Goal: Find contact information: Find contact information

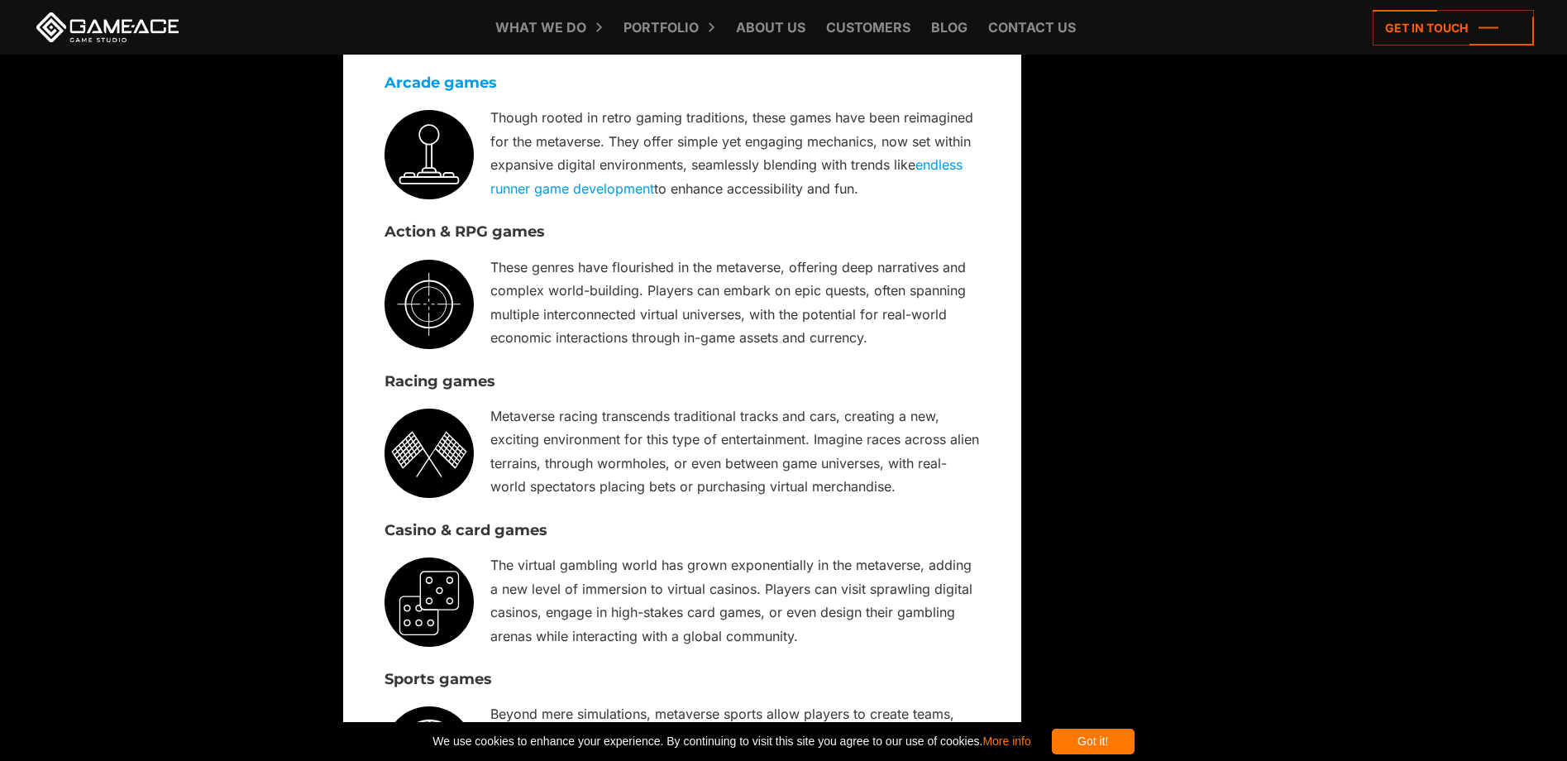
scroll to position [27, 0]
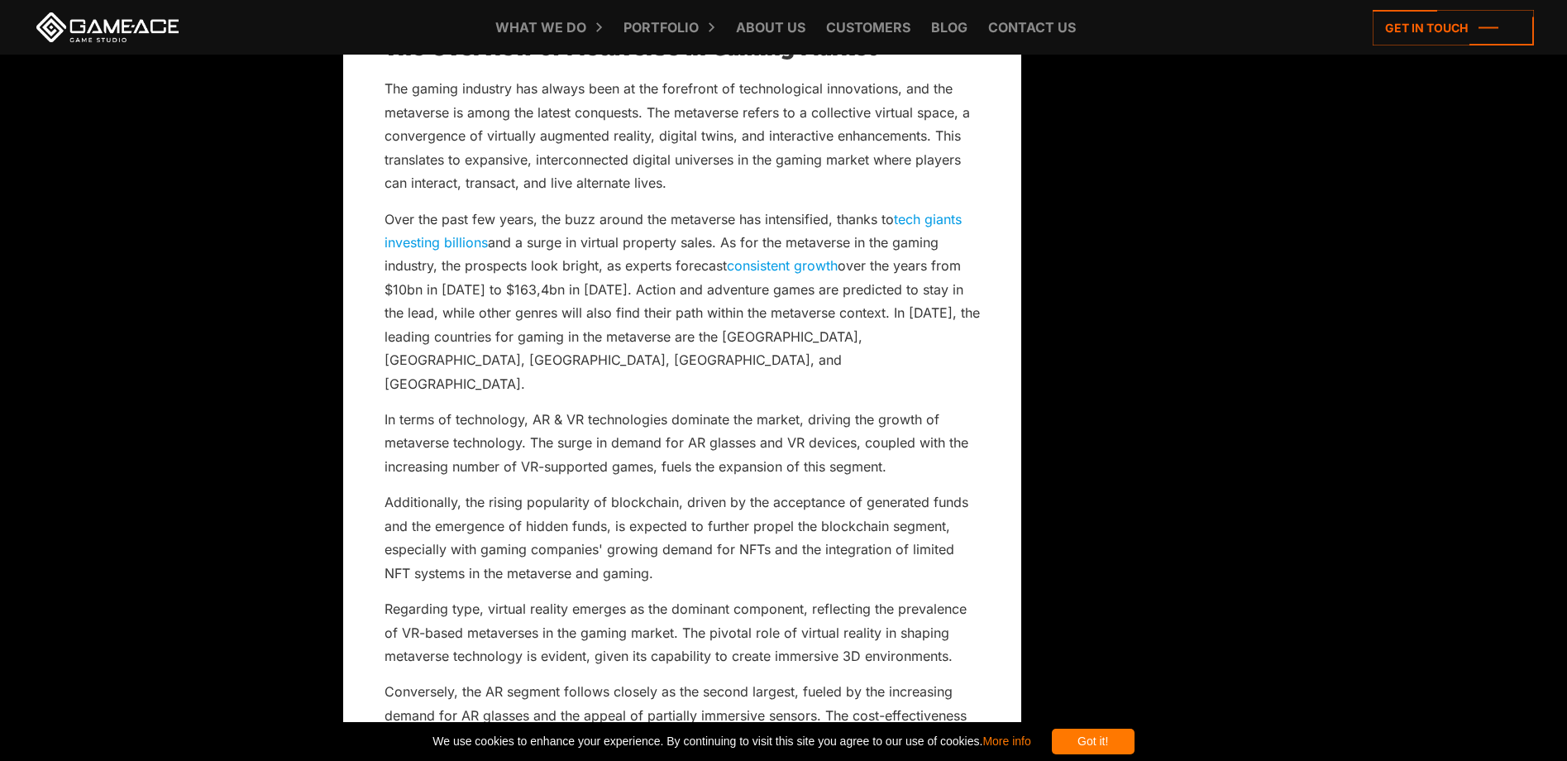
scroll to position [0, 0]
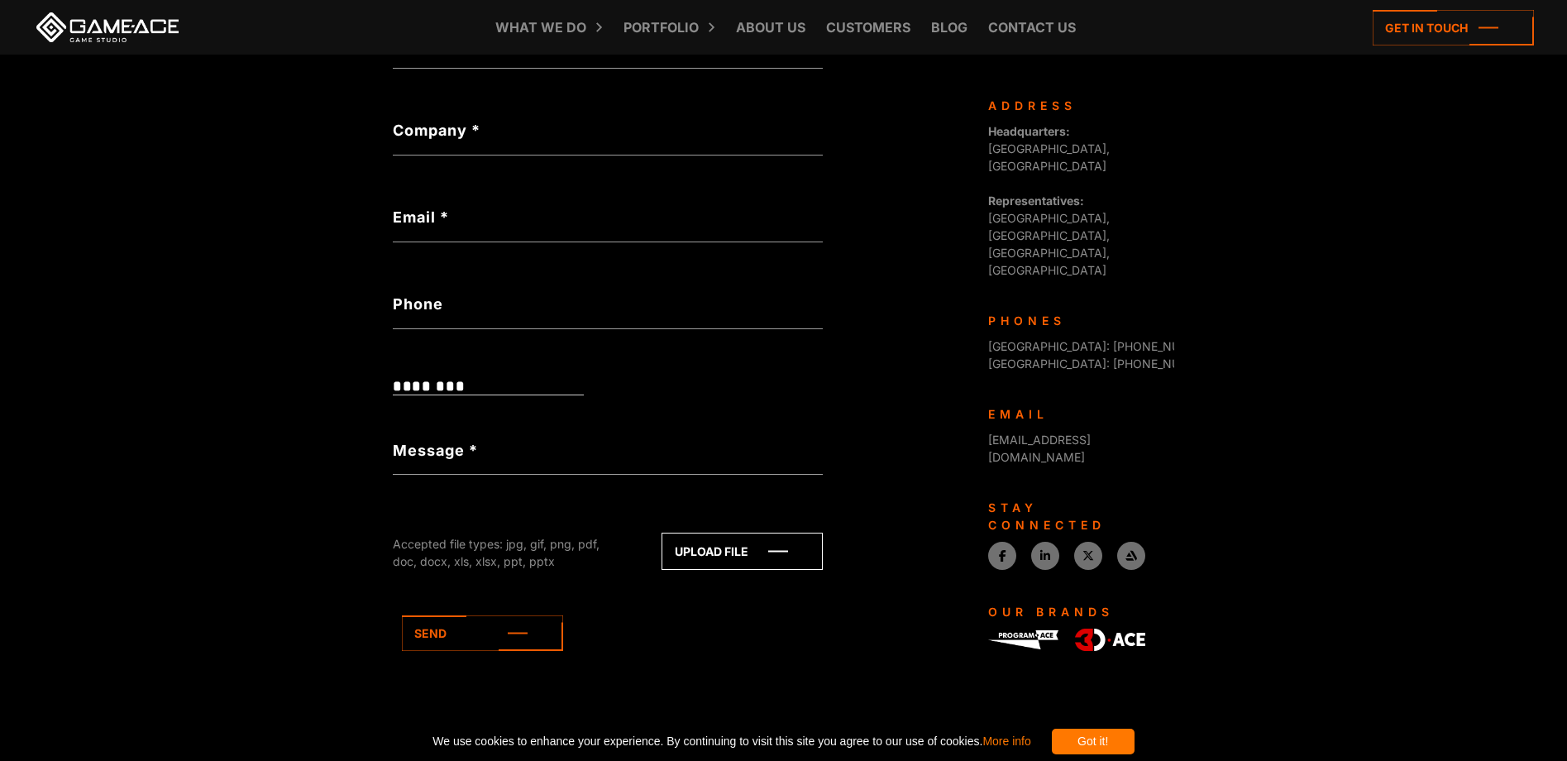
scroll to position [496, 0]
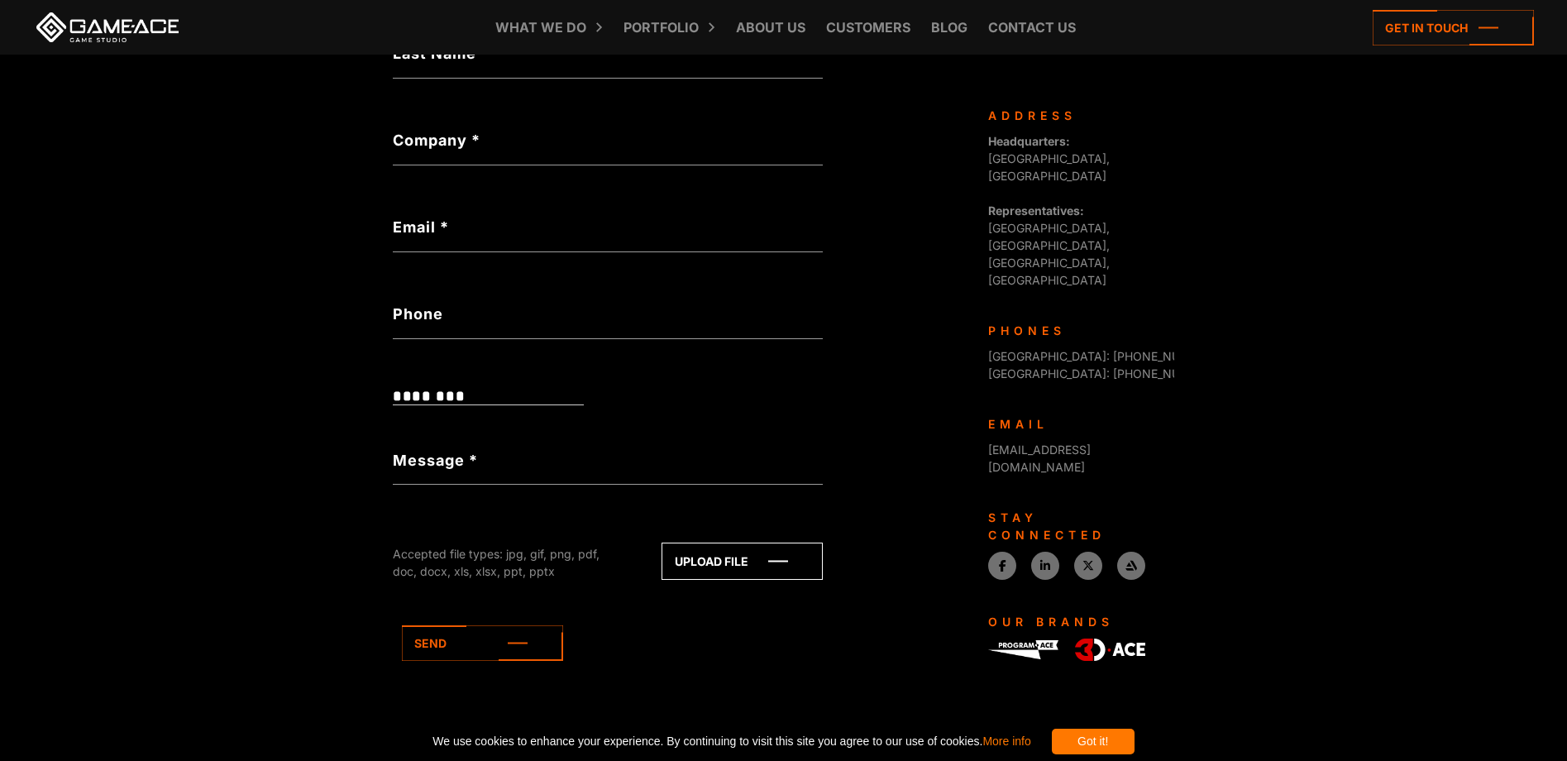
click at [0, 0] on icon at bounding box center [0, 0] width 0 height 0
click at [402, 625] on icon at bounding box center [482, 643] width 161 height 36
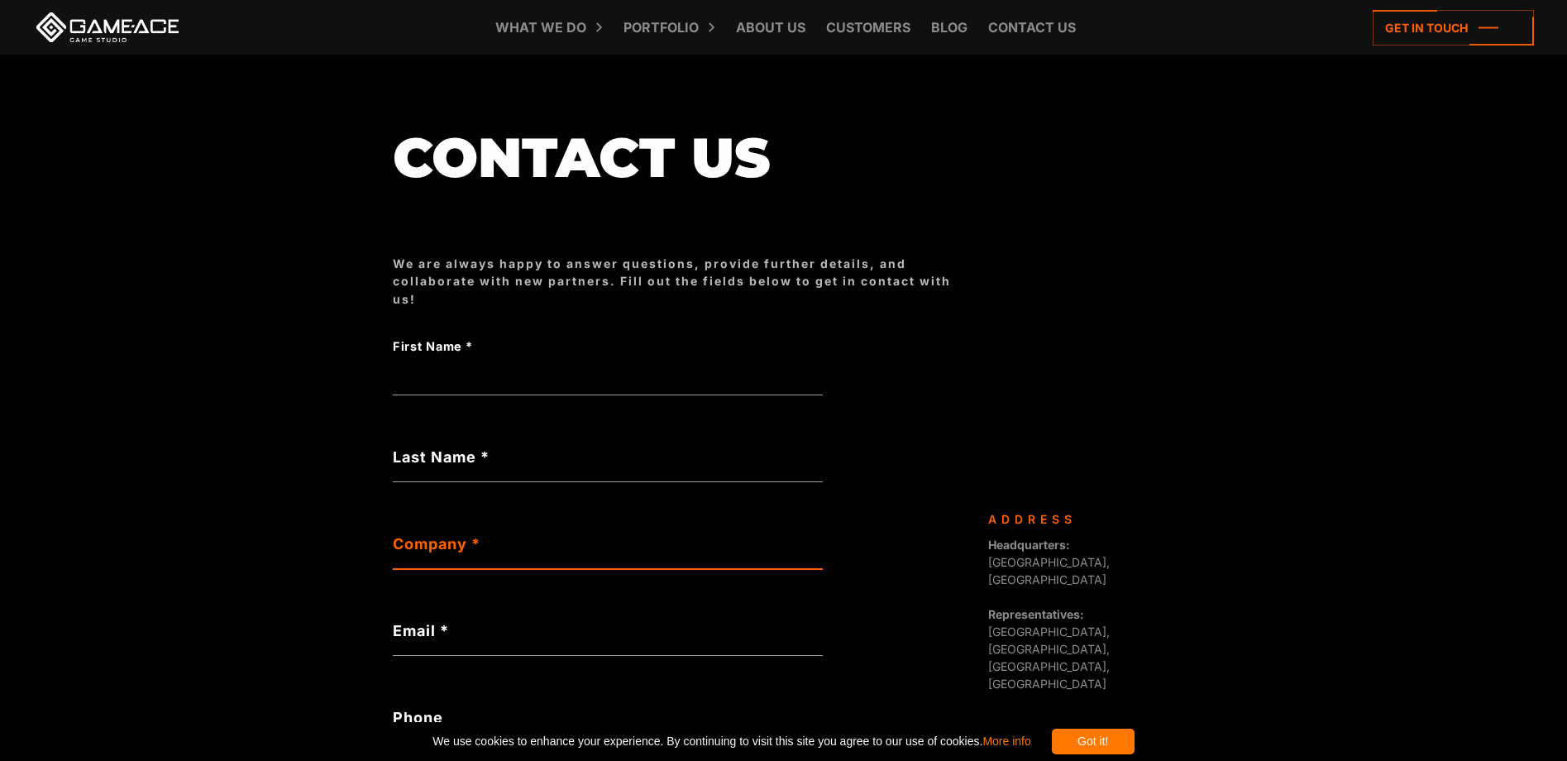
click at [393, 531] on input "Company *" at bounding box center [608, 550] width 430 height 38
